Goal: Task Accomplishment & Management: Complete application form

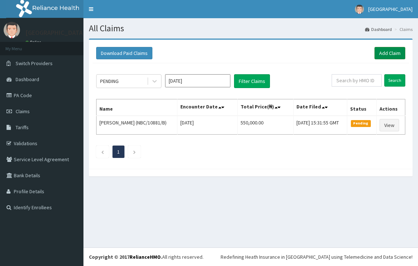
click at [386, 50] on link "Add Claim" at bounding box center [390, 53] width 31 height 12
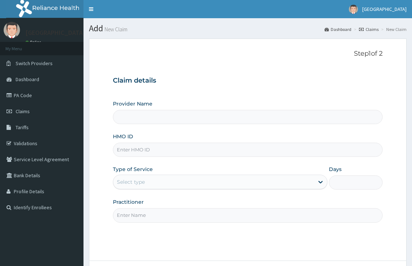
type input "[GEOGRAPHIC_DATA]"
click at [120, 148] on input "HMO ID" at bounding box center [248, 149] width 270 height 14
paste input "fmp/10088/f"
type input "fmp/10088/f"
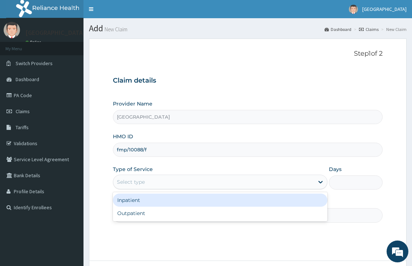
click at [133, 187] on div "Select type" at bounding box center [213, 182] width 201 height 12
click at [129, 204] on div "Inpatient" at bounding box center [220, 199] width 214 height 13
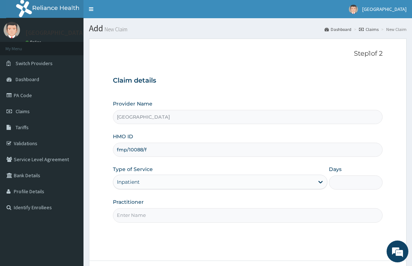
click at [127, 215] on input "Practitioner" at bounding box center [248, 215] width 270 height 14
type input "[PERSON_NAME][GEOGRAPHIC_DATA]"
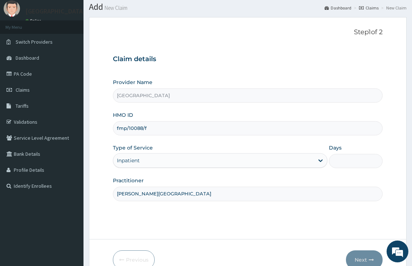
scroll to position [60, 0]
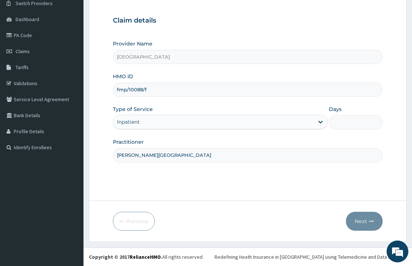
click at [338, 123] on input "Days" at bounding box center [356, 122] width 54 height 14
type input "1"
click at [364, 223] on button "Next" at bounding box center [364, 220] width 37 height 19
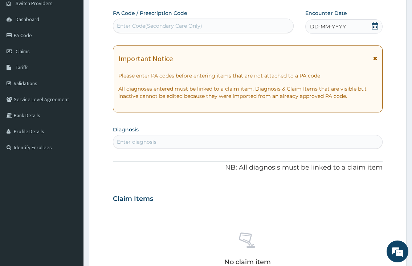
click at [143, 23] on div "Enter Code(Secondary Care Only)" at bounding box center [159, 25] width 85 height 7
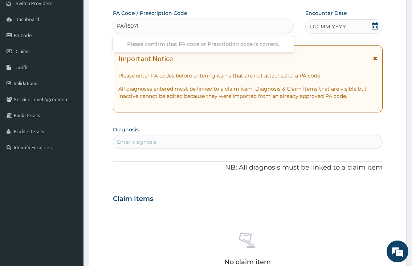
type input "PA/189787"
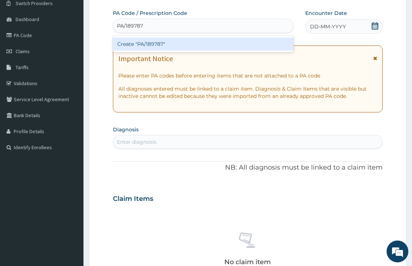
click at [153, 44] on div "Create "PA/189787"" at bounding box center [203, 43] width 181 height 13
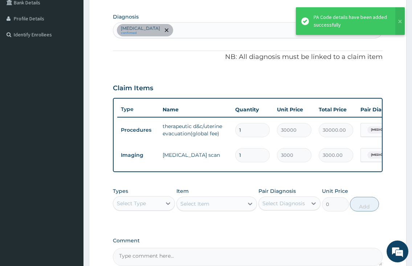
scroll to position [178, 0]
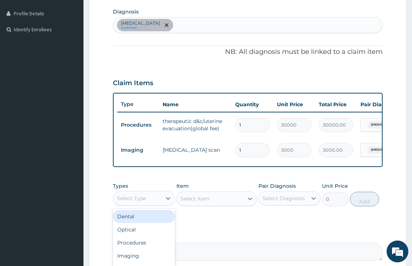
click at [139, 202] on div "Select Type" at bounding box center [131, 197] width 29 height 7
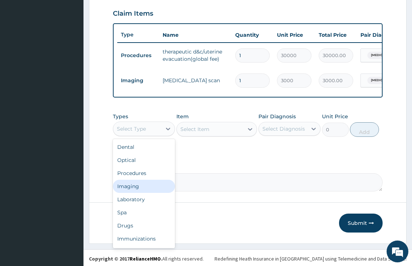
scroll to position [250, 0]
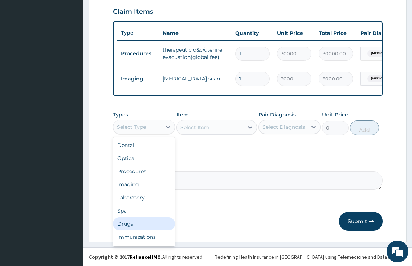
click at [124, 230] on div "Drugs" at bounding box center [144, 223] width 62 height 13
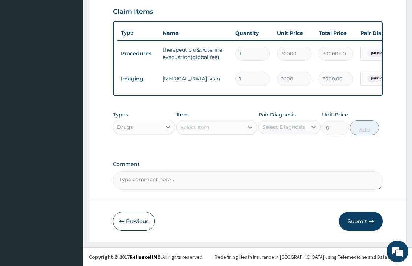
click at [193, 131] on div "Select Item" at bounding box center [195, 127] width 29 height 7
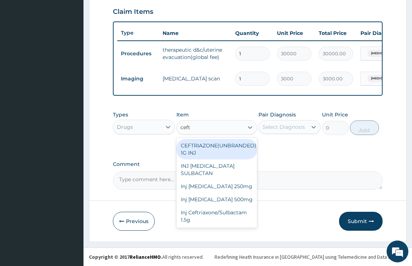
type input "ceftr"
click at [228, 156] on div "CEFTRIAZONE(UNBRANDED) 1G INJ" at bounding box center [217, 149] width 81 height 20
type input "2000"
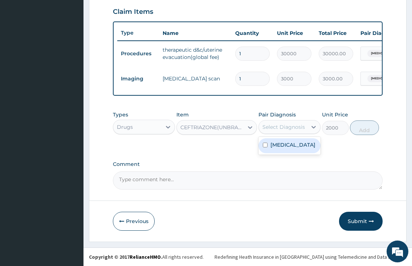
click at [282, 130] on div "Select Diagnosis" at bounding box center [284, 126] width 43 height 7
click at [275, 148] on label "[MEDICAL_DATA]" at bounding box center [293, 144] width 45 height 7
checkbox input "true"
click at [353, 135] on button "Add" at bounding box center [364, 127] width 29 height 15
type input "0"
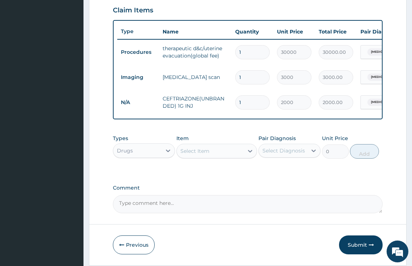
click at [228, 157] on div "Select Item" at bounding box center [210, 151] width 67 height 12
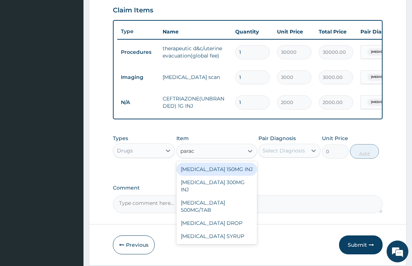
type input "parace"
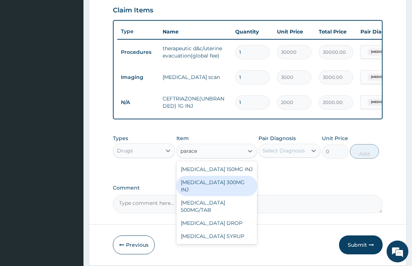
drag, startPoint x: 230, startPoint y: 188, endPoint x: 281, endPoint y: 173, distance: 53.1
click at [238, 187] on div "[MEDICAL_DATA] 300MG INJ" at bounding box center [217, 185] width 81 height 20
type input "500"
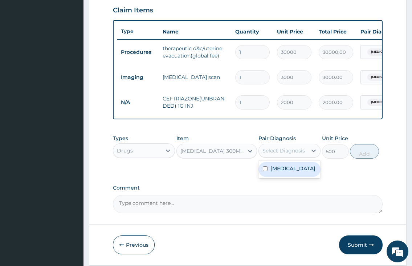
click at [290, 154] on div "Select Diagnosis" at bounding box center [284, 150] width 43 height 7
click at [284, 172] on label "[MEDICAL_DATA]" at bounding box center [293, 168] width 45 height 7
checkbox input "true"
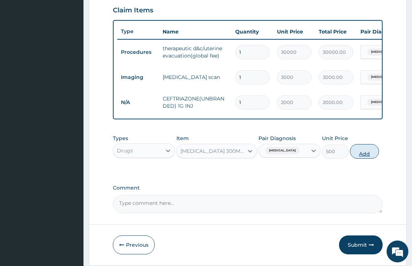
click at [354, 158] on button "Add" at bounding box center [364, 151] width 29 height 15
type input "0"
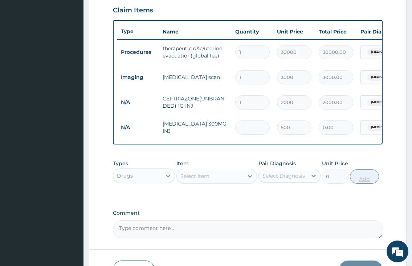
type input "0.00"
type input "2"
type input "1000.00"
type input "2"
click at [228, 182] on div "Select Item" at bounding box center [210, 176] width 67 height 12
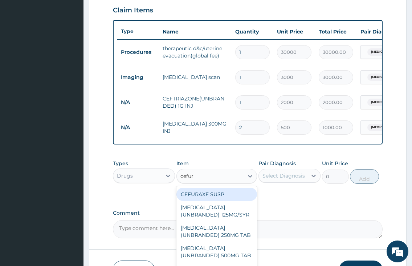
type input "cefuro"
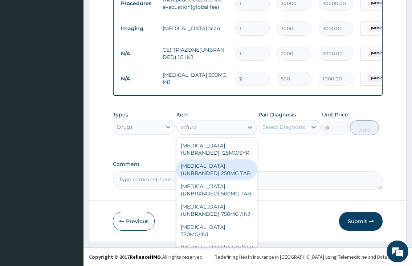
scroll to position [116, 0]
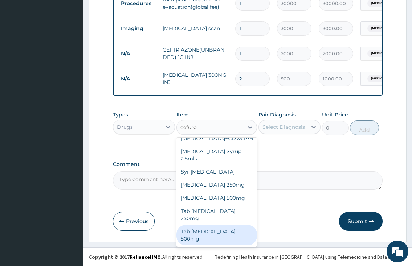
click at [226, 242] on div "Tab [MEDICAL_DATA] 500mg" at bounding box center [217, 234] width 81 height 20
type input "400"
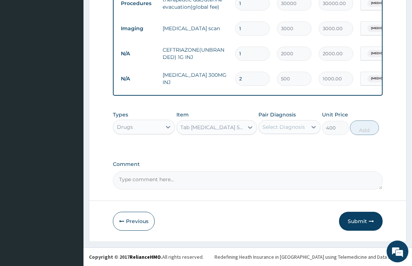
click at [290, 122] on div "Select Diagnosis" at bounding box center [283, 127] width 48 height 12
click at [286, 145] on label "[MEDICAL_DATA]" at bounding box center [293, 144] width 45 height 7
checkbox input "true"
click at [363, 133] on button "Add" at bounding box center [364, 127] width 29 height 15
type input "0"
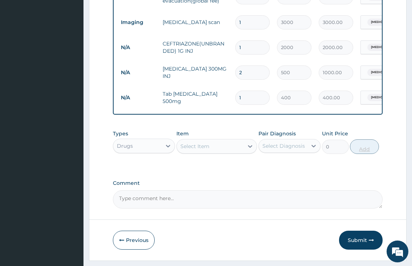
type input "10"
type input "4000.00"
type input "10"
click at [210, 150] on div "Select Item" at bounding box center [210, 146] width 67 height 12
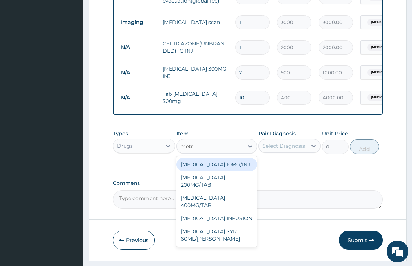
type input "metro"
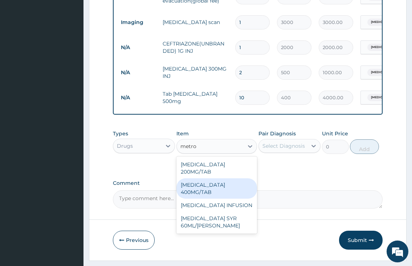
click at [232, 191] on div "[MEDICAL_DATA] 400MG/TAB" at bounding box center [217, 188] width 81 height 20
type input "150"
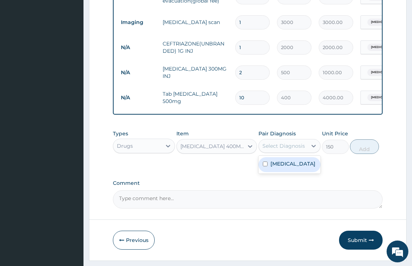
click at [278, 149] on div "Select Diagnosis" at bounding box center [284, 145] width 43 height 7
click at [278, 167] on label "[MEDICAL_DATA]" at bounding box center [293, 163] width 45 height 7
checkbox input "true"
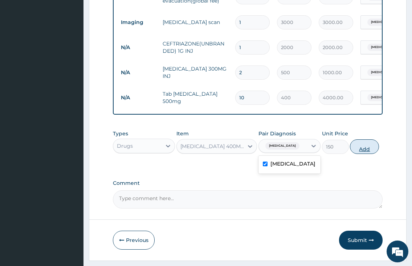
click at [359, 153] on button "Add" at bounding box center [364, 146] width 29 height 15
type input "0"
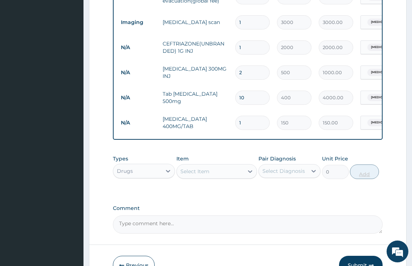
type input "15"
type input "2250.00"
type input "15"
click at [242, 175] on div "Select Item" at bounding box center [210, 171] width 67 height 12
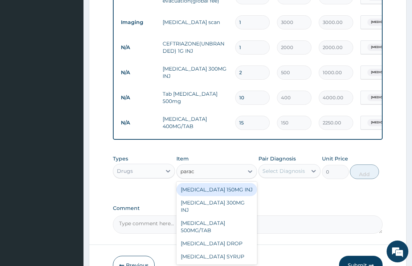
type input "parace"
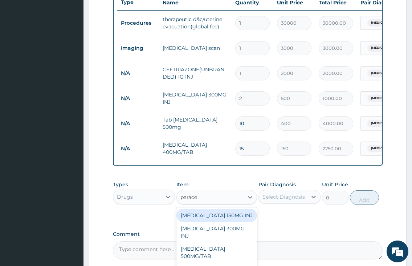
scroll to position [269, 0]
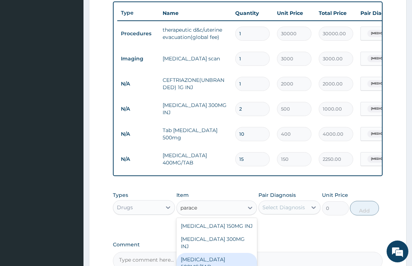
click at [238, 260] on div "[MEDICAL_DATA] 500MG/TAB" at bounding box center [217, 262] width 81 height 20
type input "50"
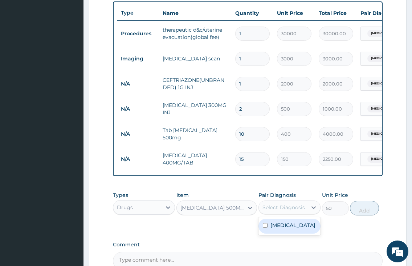
click at [283, 211] on div "Select Diagnosis" at bounding box center [284, 206] width 43 height 7
click at [279, 228] on label "[MEDICAL_DATA]" at bounding box center [293, 224] width 45 height 7
checkbox input "true"
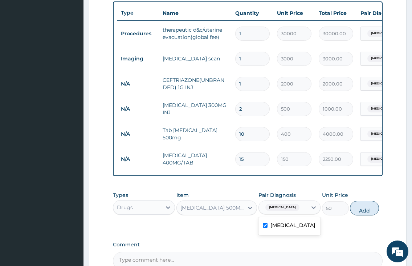
click at [355, 214] on button "Add" at bounding box center [364, 208] width 29 height 15
type input "0"
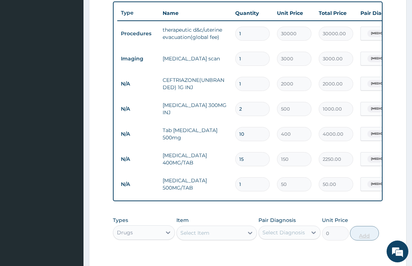
type input "18"
type input "900.00"
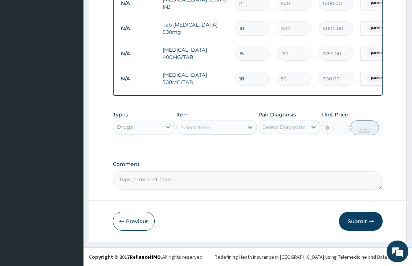
scroll to position [380, 0]
type input "18"
click at [357, 218] on button "Submit" at bounding box center [361, 220] width 44 height 19
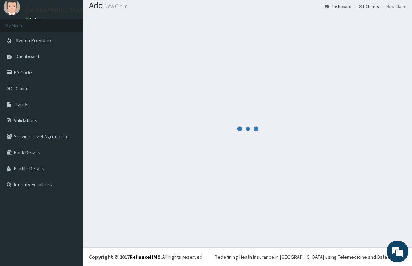
scroll to position [23, 0]
